Goal: Information Seeking & Learning: Learn about a topic

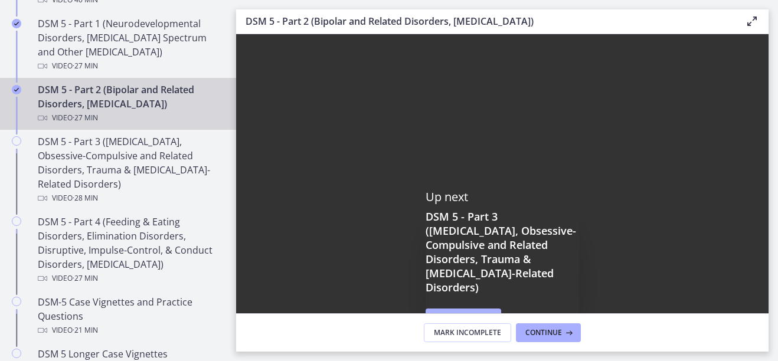
click at [491, 154] on div "Up next DSM 5 - Part 3 ([MEDICAL_DATA], Obsessive-Compulsive and Related Disord…" at bounding box center [502, 260] width 532 height 453
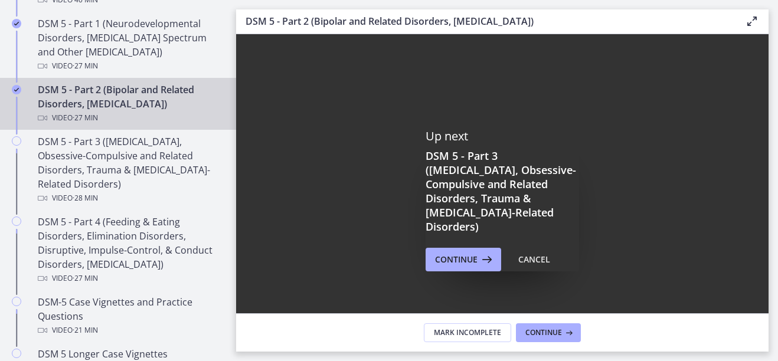
scroll to position [118, 0]
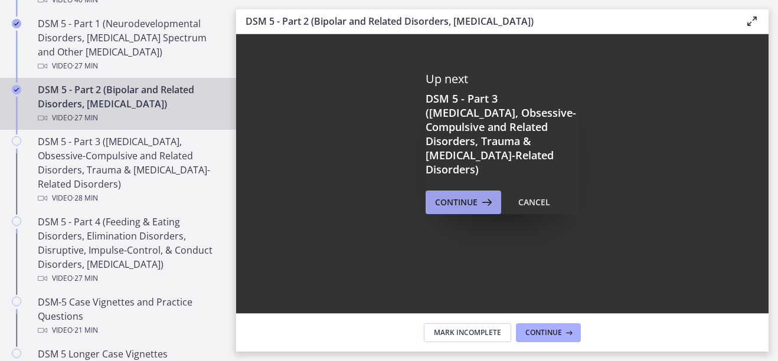
click at [453, 195] on span "Continue" at bounding box center [456, 202] width 42 height 14
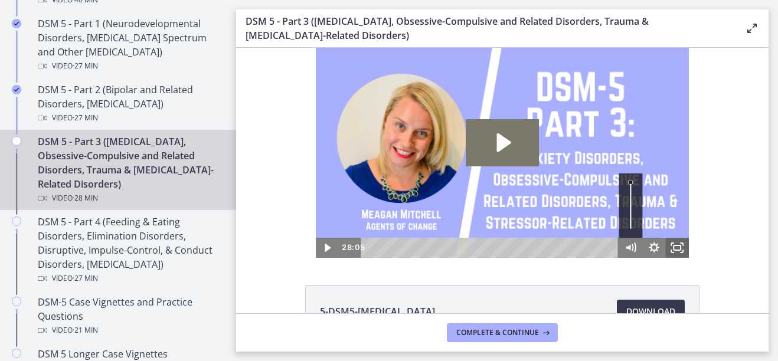
click at [677, 249] on icon "Fullscreen" at bounding box center [678, 248] width 24 height 20
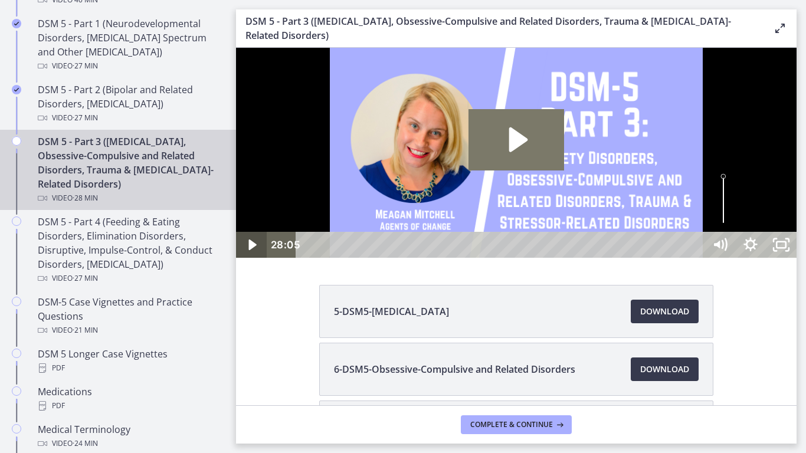
click at [260, 258] on icon "Play Video" at bounding box center [252, 245] width 31 height 26
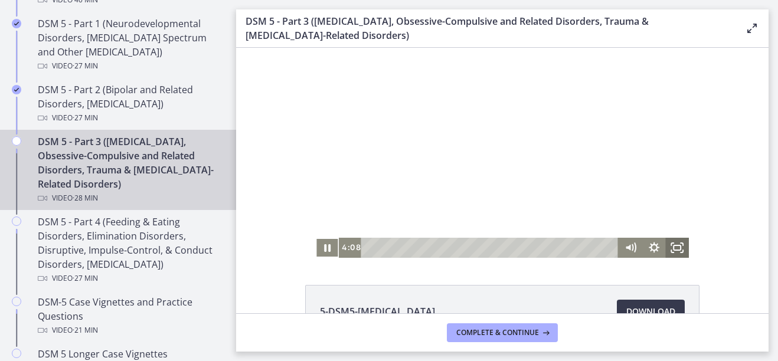
click at [666, 246] on icon "Fullscreen" at bounding box center [678, 248] width 24 height 20
click at [671, 247] on icon "Fullscreen" at bounding box center [678, 248] width 24 height 20
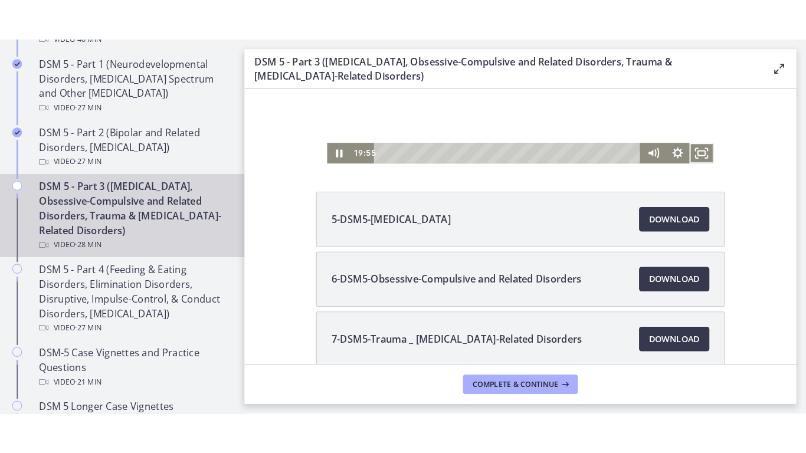
scroll to position [79, 0]
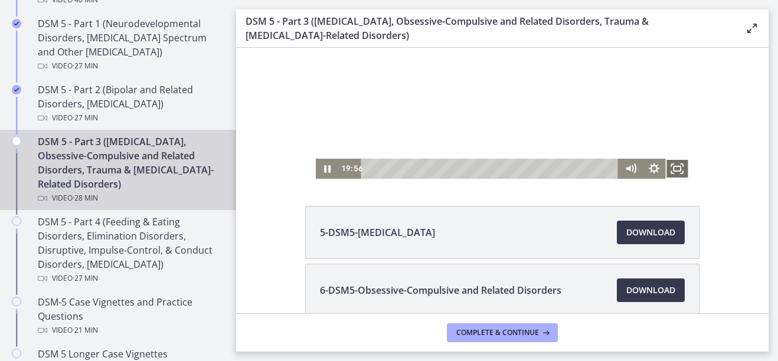
click at [672, 176] on icon "Fullscreen" at bounding box center [678, 169] width 24 height 20
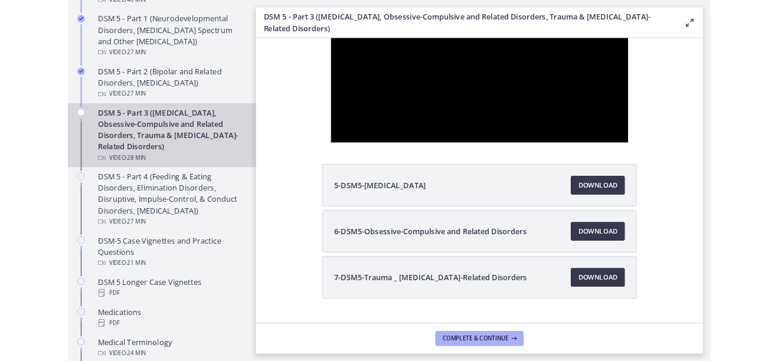
scroll to position [0, 0]
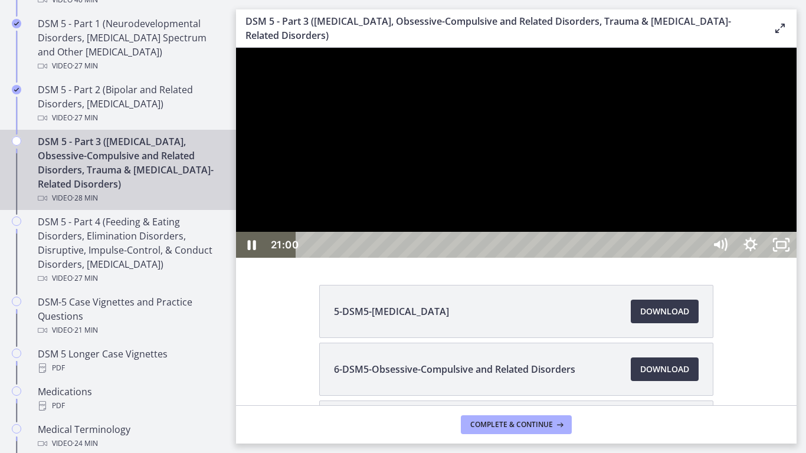
click at [730, 258] on div at bounding box center [516, 153] width 561 height 210
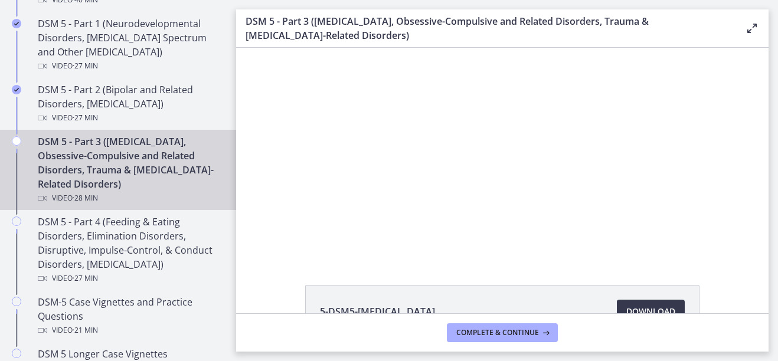
click at [247, 204] on div "Click for sound @keyframes VOLUME_SMALL_WAVE_FLASH { 0% { opacity: 0; } 33% { o…" at bounding box center [502, 153] width 532 height 210
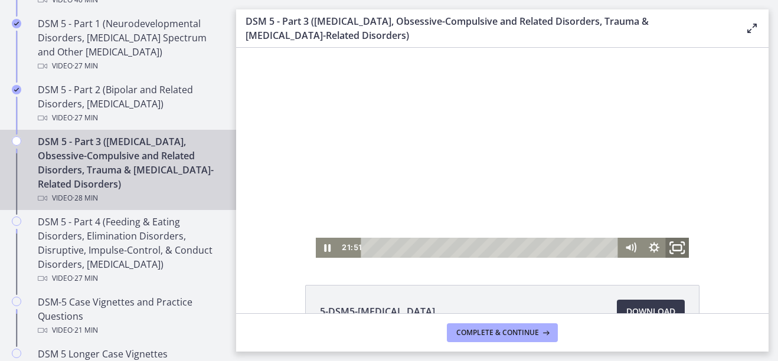
click at [680, 248] on icon "Fullscreen" at bounding box center [677, 248] width 28 height 24
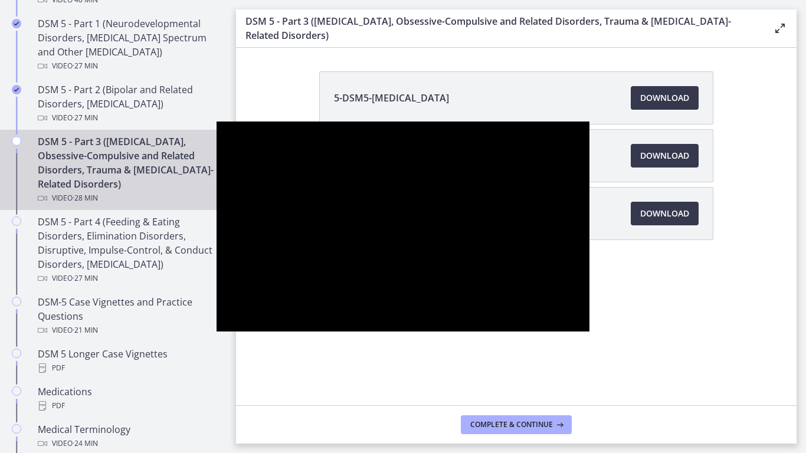
click at [590, 307] on div at bounding box center [404, 227] width 374 height 210
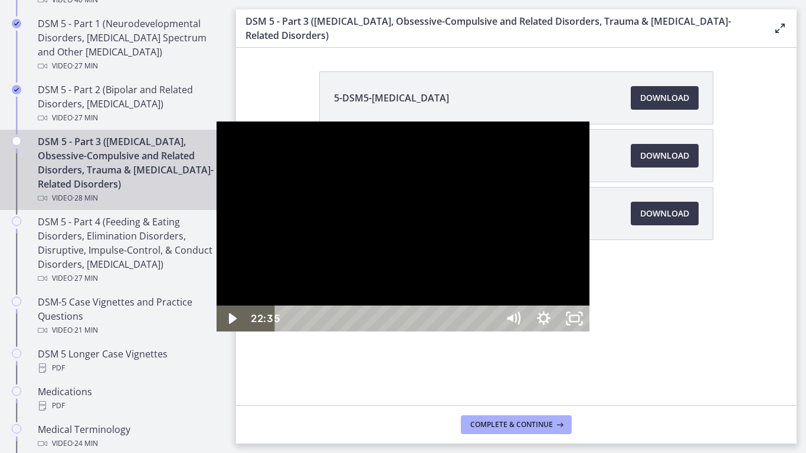
click at [590, 307] on div at bounding box center [404, 227] width 374 height 210
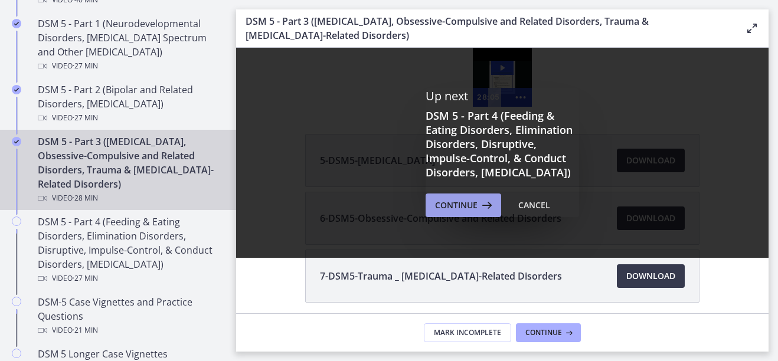
click at [467, 209] on span "Continue" at bounding box center [456, 205] width 42 height 14
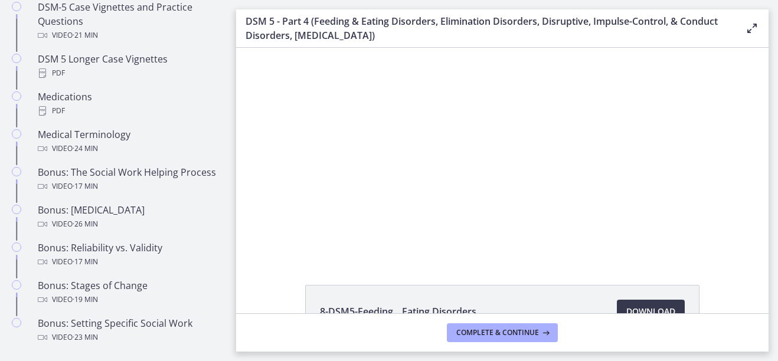
scroll to position [626, 0]
